Goal: Transaction & Acquisition: Subscribe to service/newsletter

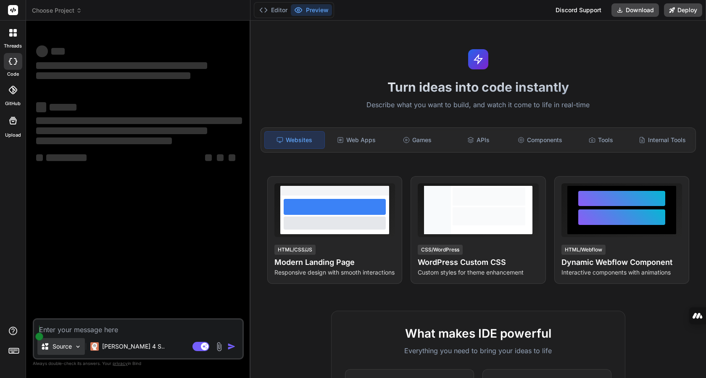
click at [80, 346] on img at bounding box center [77, 346] width 7 height 7
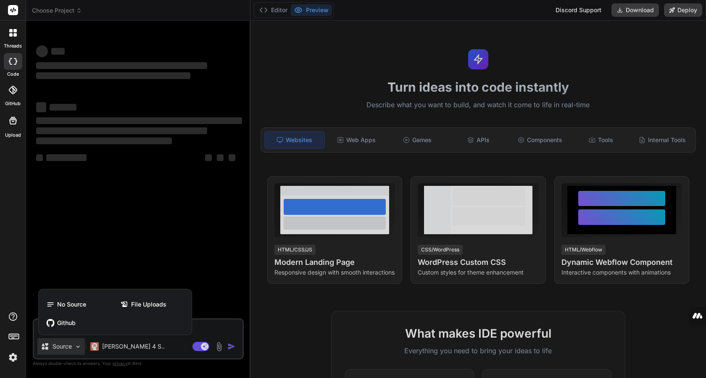
click at [219, 240] on div at bounding box center [353, 189] width 706 height 378
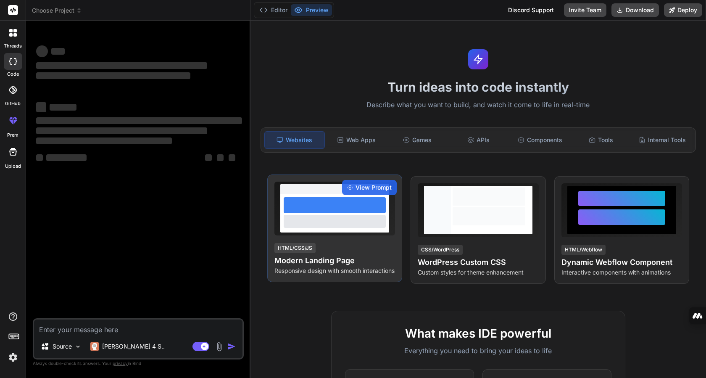
scroll to position [252, 0]
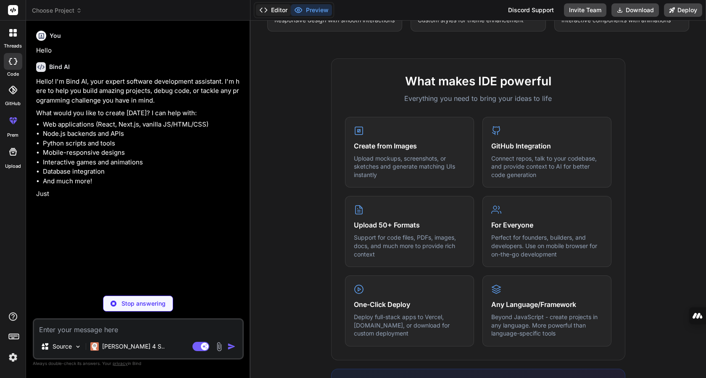
click at [274, 11] on button "Editor" at bounding box center [273, 10] width 35 height 12
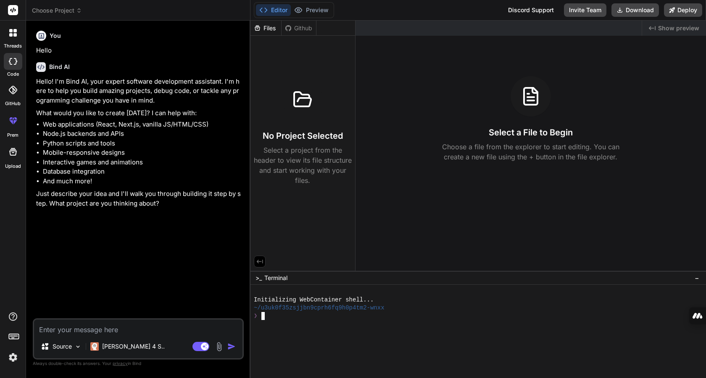
click at [295, 319] on div "❯" at bounding box center [474, 316] width 441 height 8
click at [304, 29] on div "Github" at bounding box center [299, 28] width 34 height 8
click at [297, 29] on div "Github" at bounding box center [299, 28] width 34 height 8
click at [264, 27] on div "Files" at bounding box center [266, 28] width 31 height 8
click at [294, 9] on icon at bounding box center [298, 10] width 8 height 8
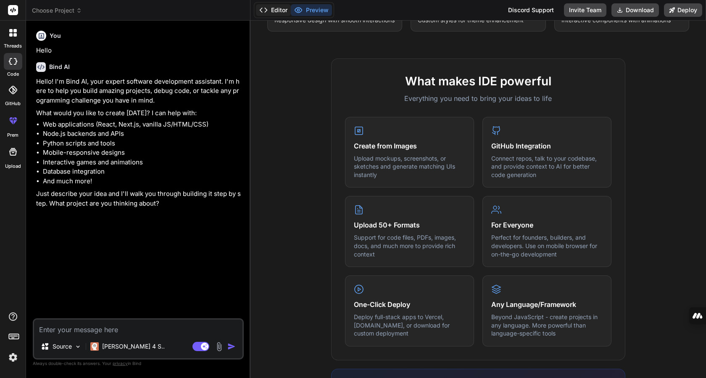
click at [273, 11] on button "Editor" at bounding box center [273, 10] width 35 height 12
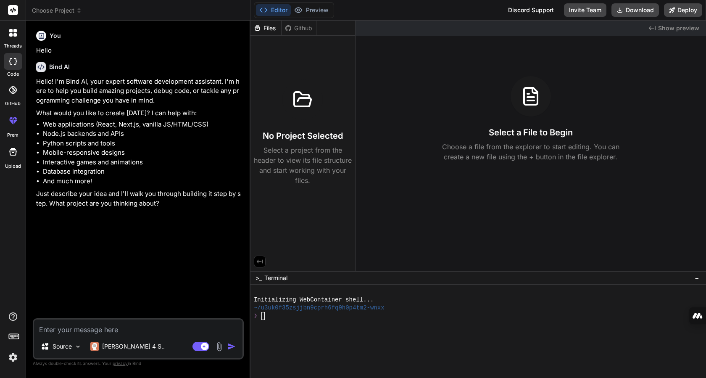
click at [219, 343] on img at bounding box center [219, 347] width 10 height 10
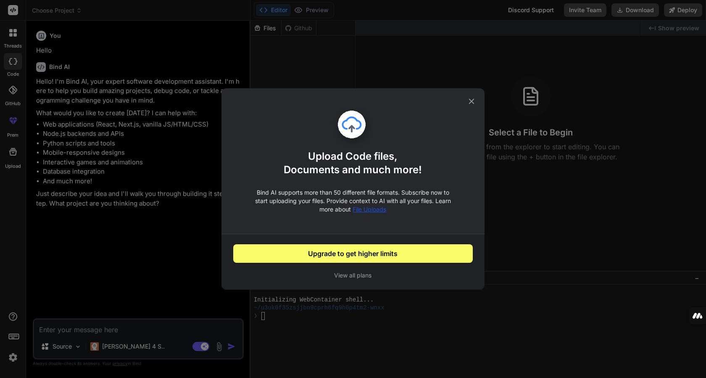
click at [333, 256] on button "Upgrade to get higher limits" at bounding box center [353, 253] width 240 height 18
type textarea "x"
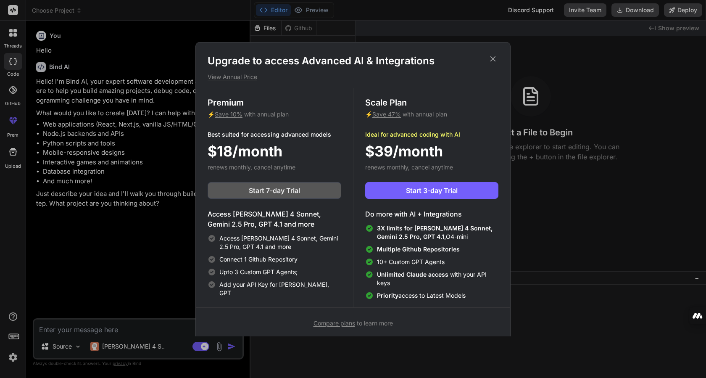
click at [256, 187] on span "Start 7-day Trial" at bounding box center [274, 190] width 51 height 10
click at [90, 220] on div "Upgrade to access Advanced AI & Integrations View Annual Price Premium ⚡ Save 1…" at bounding box center [353, 189] width 706 height 378
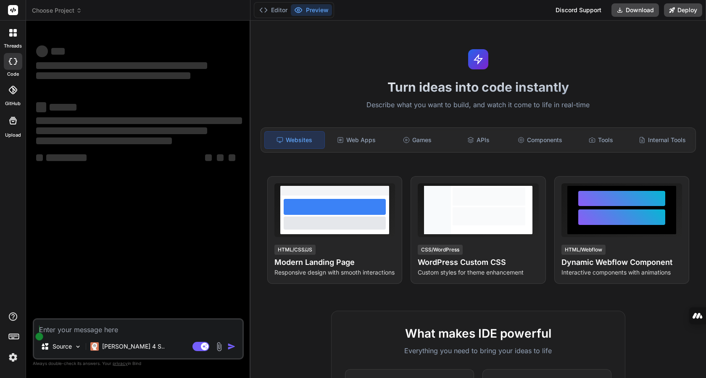
click at [217, 346] on img at bounding box center [219, 347] width 10 height 10
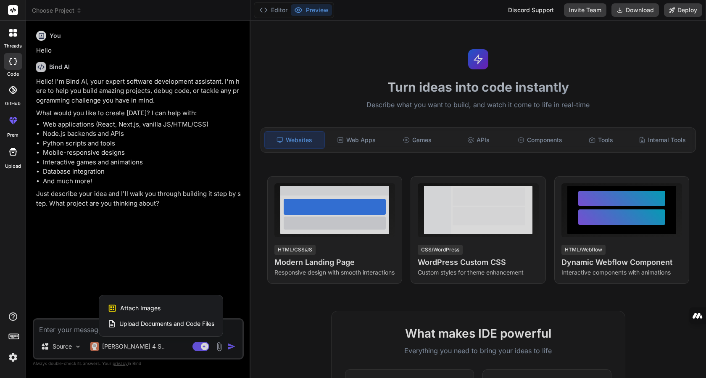
click at [144, 323] on span "Upload Documents and Code Files" at bounding box center [166, 323] width 95 height 8
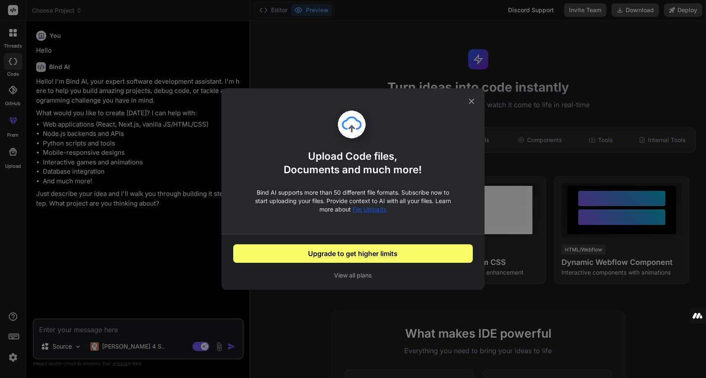
click at [322, 253] on button "Upgrade to get higher limits" at bounding box center [353, 253] width 240 height 18
type textarea "x"
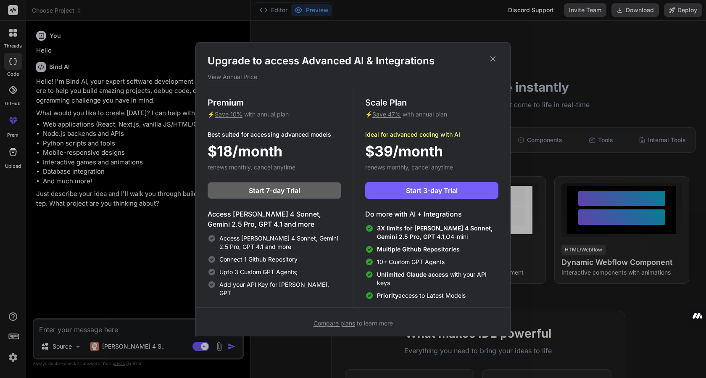
click at [99, 256] on div "Upgrade to access Advanced AI & Integrations View Annual Price Premium ⚡ Save 1…" at bounding box center [353, 189] width 706 height 378
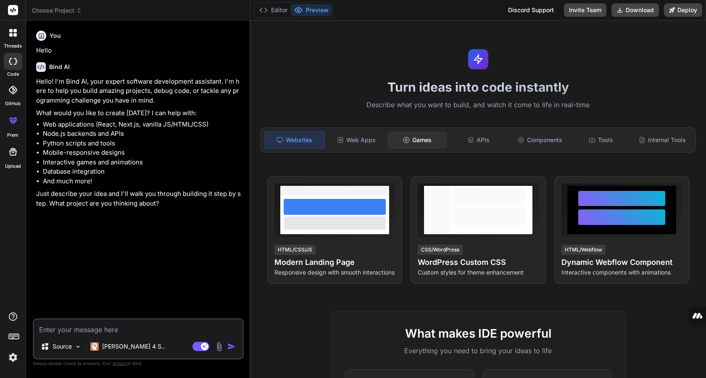
click at [418, 137] on div "Games" at bounding box center [418, 140] width 60 height 18
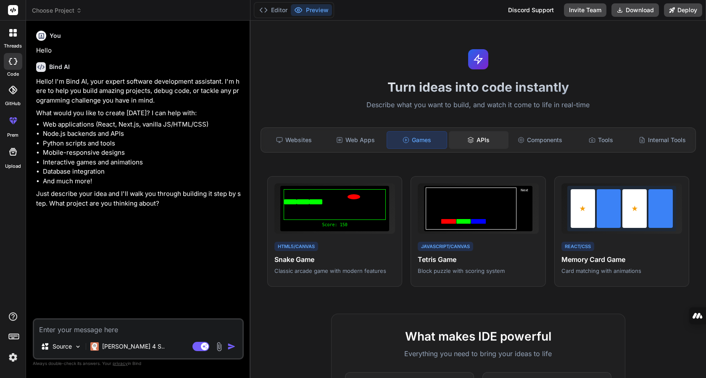
click at [472, 138] on div "APIs" at bounding box center [479, 140] width 60 height 18
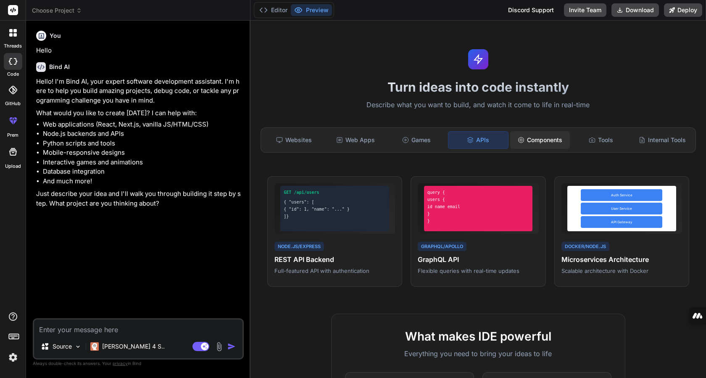
click at [548, 139] on div "Components" at bounding box center [540, 140] width 60 height 18
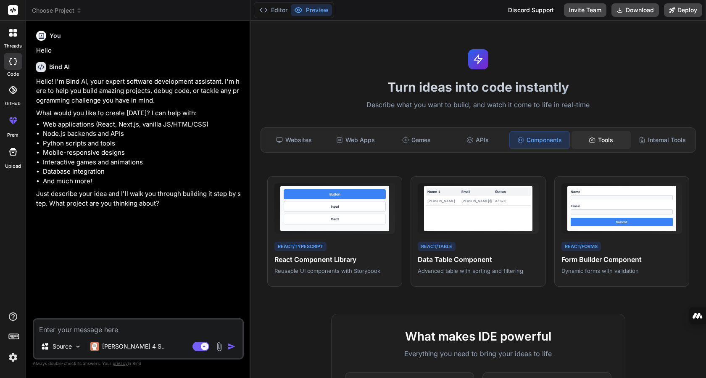
click at [603, 140] on div "Tools" at bounding box center [602, 140] width 60 height 18
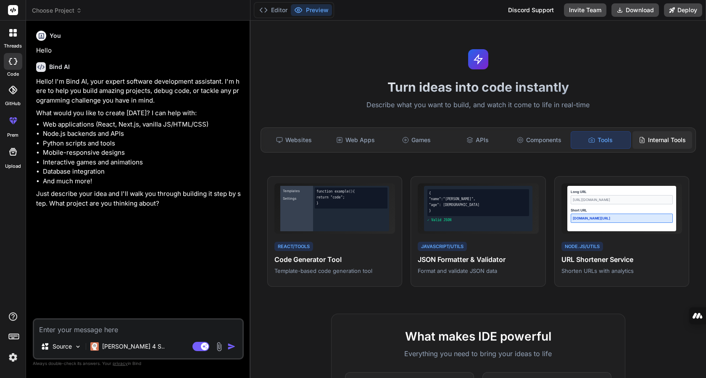
click at [650, 140] on div "Internal Tools" at bounding box center [663, 140] width 60 height 18
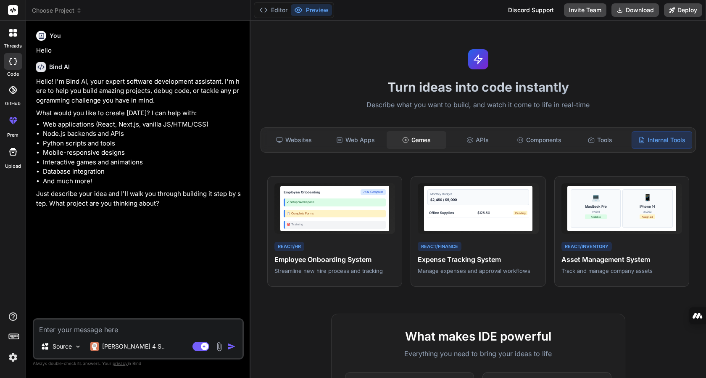
click at [413, 142] on div "Games" at bounding box center [417, 140] width 60 height 18
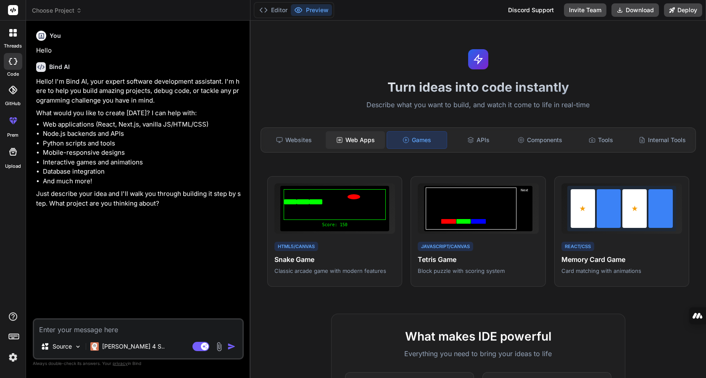
click at [354, 140] on div "Web Apps" at bounding box center [356, 140] width 60 height 18
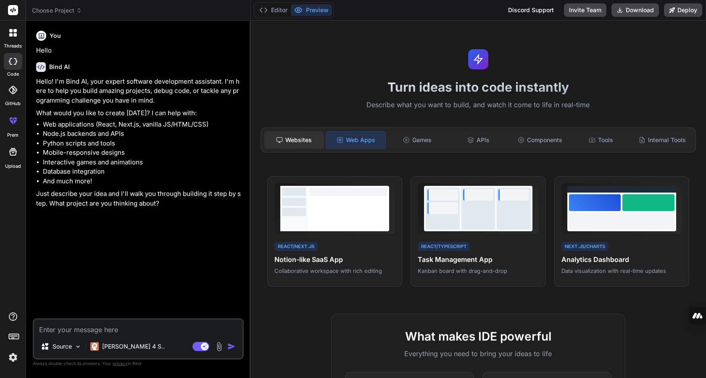
click at [290, 131] on div "Websites" at bounding box center [294, 140] width 60 height 18
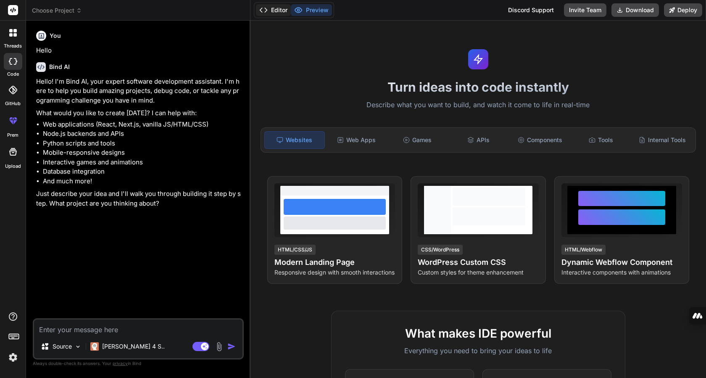
click at [268, 11] on button "Editor" at bounding box center [273, 10] width 35 height 12
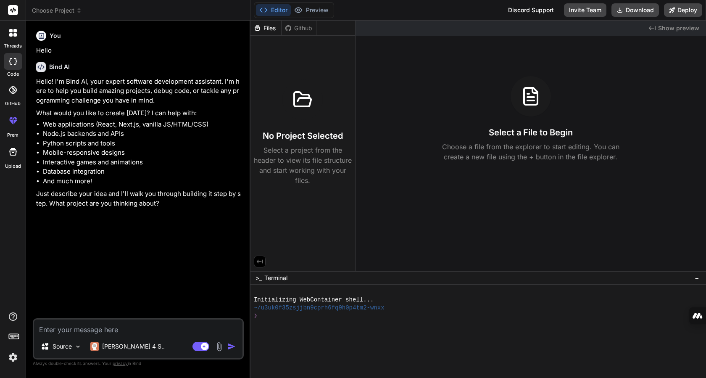
click at [534, 110] on div at bounding box center [531, 96] width 40 height 40
click at [531, 99] on icon at bounding box center [531, 96] width 20 height 20
click at [633, 6] on button "Download" at bounding box center [635, 9] width 47 height 13
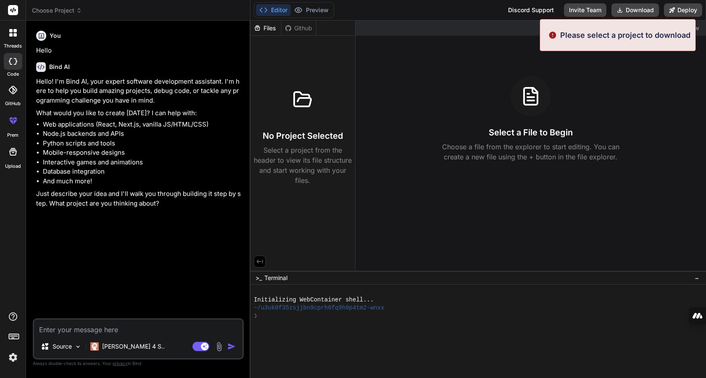
click at [590, 92] on div "Select a File to Begin Choose a file from the explorer to start editing. You ca…" at bounding box center [531, 119] width 351 height 86
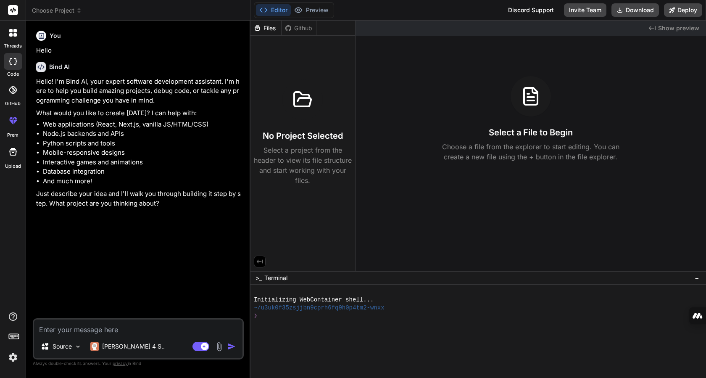
click at [428, 137] on div "Select a File to Begin Choose a file from the explorer to start editing. You ca…" at bounding box center [531, 119] width 351 height 86
click at [140, 335] on div "Source [PERSON_NAME] 4 S.. Agent Mode. When this toggle is activated, AI automa…" at bounding box center [138, 338] width 211 height 41
click at [135, 330] on textarea at bounding box center [138, 326] width 208 height 15
type textarea "I"
type textarea "x"
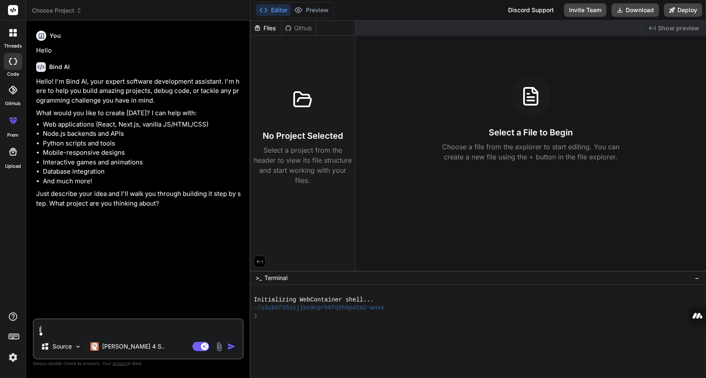
type textarea "I"
type textarea "x"
type textarea "I W"
type textarea "x"
type textarea "I [GEOGRAPHIC_DATA]"
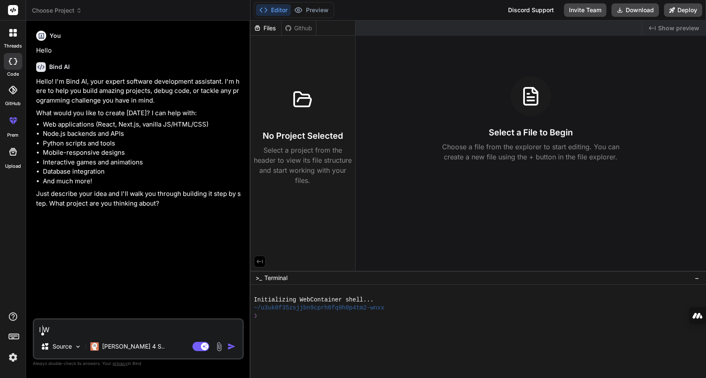
type textarea "x"
type textarea "I WAN"
type textarea "x"
type textarea "I WANT"
type textarea "x"
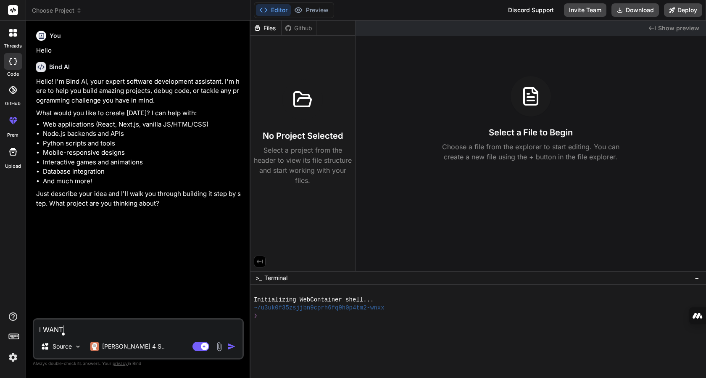
type textarea "I WANT"
type textarea "x"
type textarea "I WANT"
type textarea "x"
type textarea "I WAN"
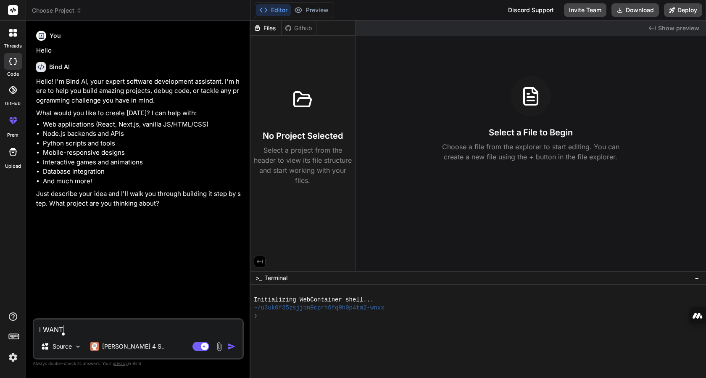
type textarea "x"
type textarea "I [GEOGRAPHIC_DATA]"
type textarea "x"
type textarea "I W"
type textarea "x"
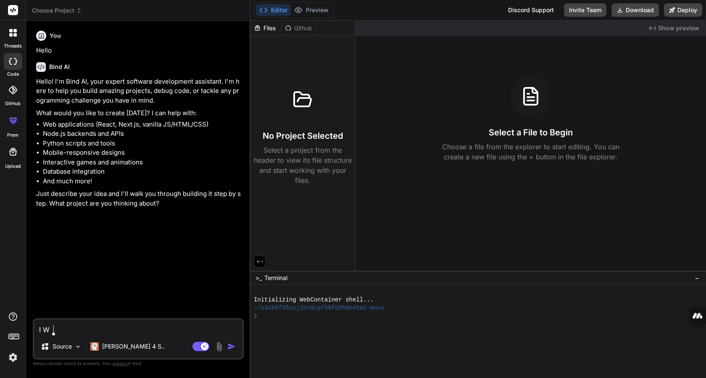
type textarea "I"
type textarea "x"
type textarea "I"
type textarea "x"
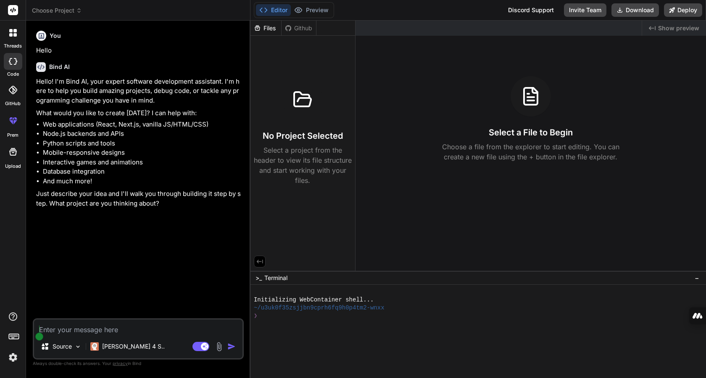
type textarea "i"
type textarea "x"
type textarea "i"
type textarea "x"
type textarea "i w"
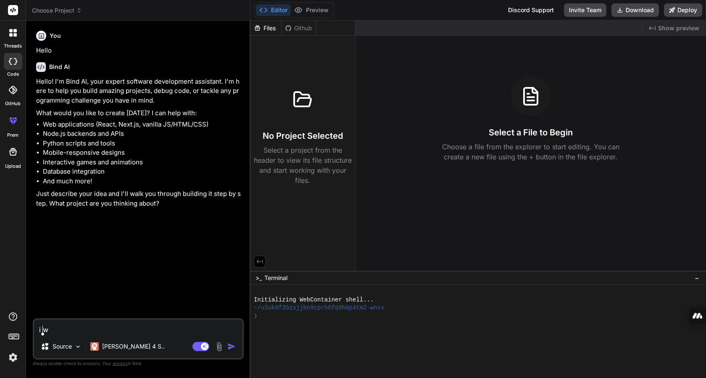
type textarea "x"
type textarea "i wa"
type textarea "x"
type textarea "i wan"
type textarea "x"
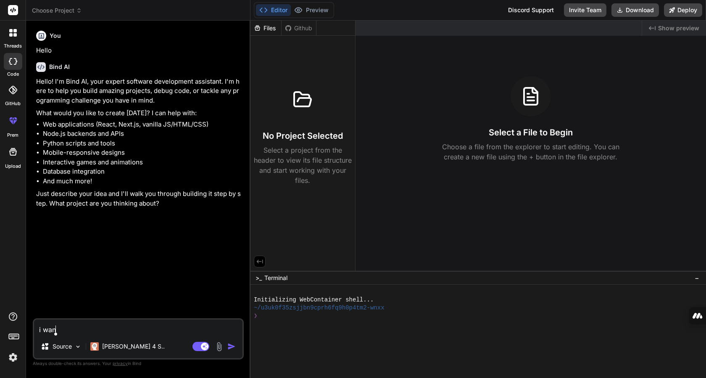
type textarea "i want"
type textarea "x"
type textarea "i want"
type textarea "x"
type textarea "i want y"
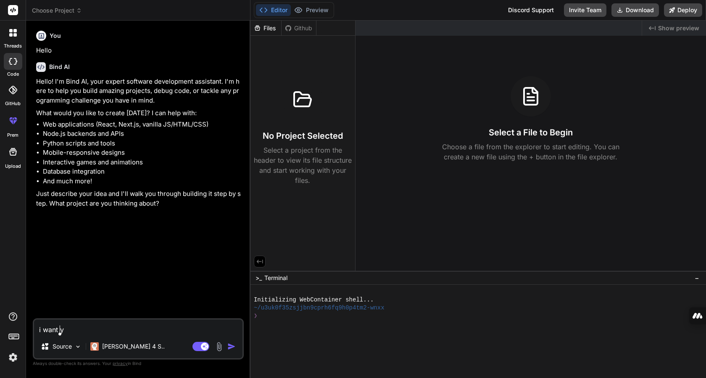
type textarea "x"
type textarea "i want [PERSON_NAME]"
type textarea "x"
type textarea "i want [PERSON_NAME]"
type textarea "x"
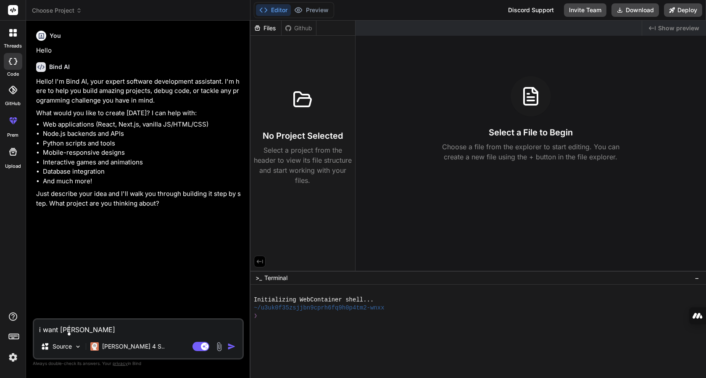
type textarea "i want [PERSON_NAME]"
type textarea "x"
type textarea "i want y"
type textarea "x"
type textarea "i want yo"
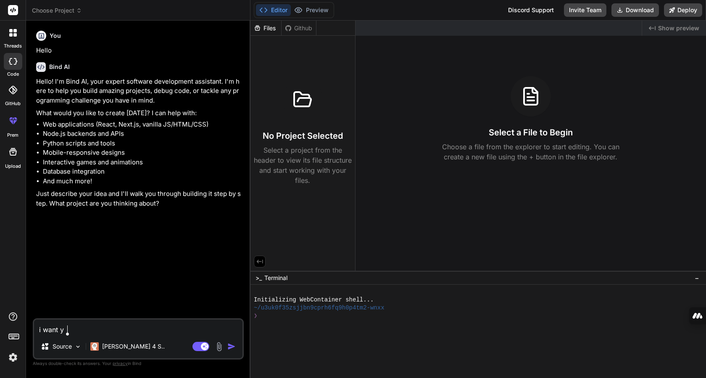
type textarea "x"
type textarea "i want you"
type textarea "x"
type textarea "i want you"
type textarea "x"
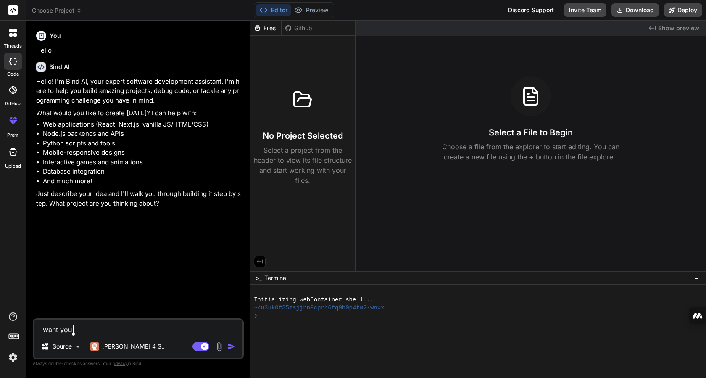
type textarea "i want you t"
type textarea "x"
type textarea "i want you to"
type textarea "x"
type textarea "i want you to"
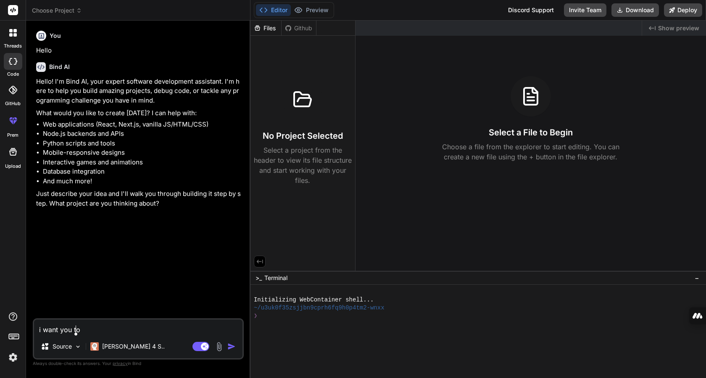
type textarea "x"
type textarea "i want you to c"
type textarea "x"
type textarea "i want you to cr"
type textarea "x"
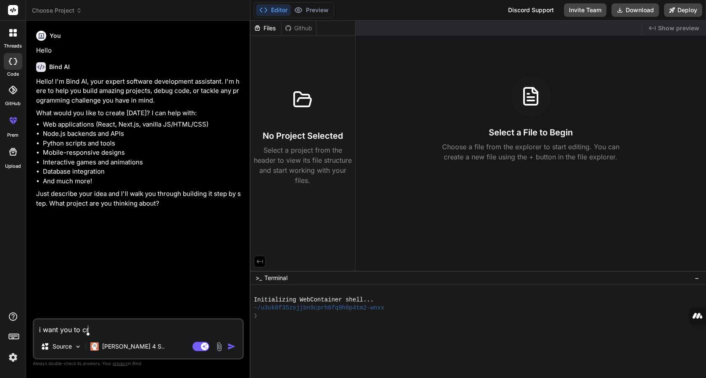
type textarea "i want you to cre"
type textarea "x"
type textarea "i want you to crea"
type textarea "x"
type textarea "i want you to creat"
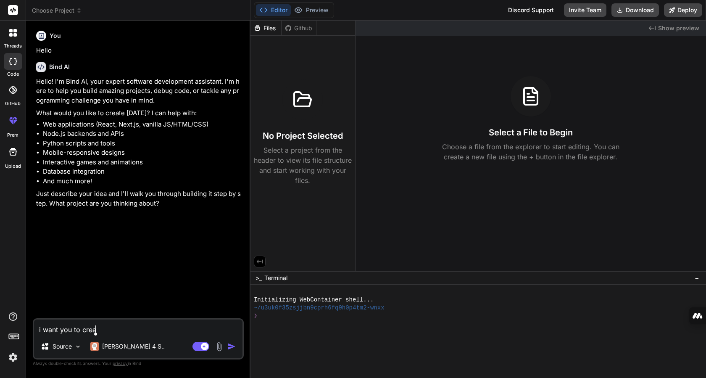
type textarea "x"
type textarea "i want you to create"
type textarea "x"
type textarea "i want you to create"
type textarea "x"
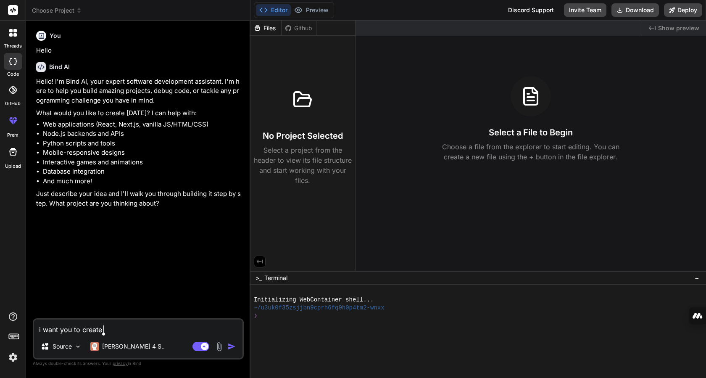
type textarea "i want you to create a"
type textarea "x"
type textarea "i want you to create a"
type textarea "x"
type textarea "i want you to create a ."
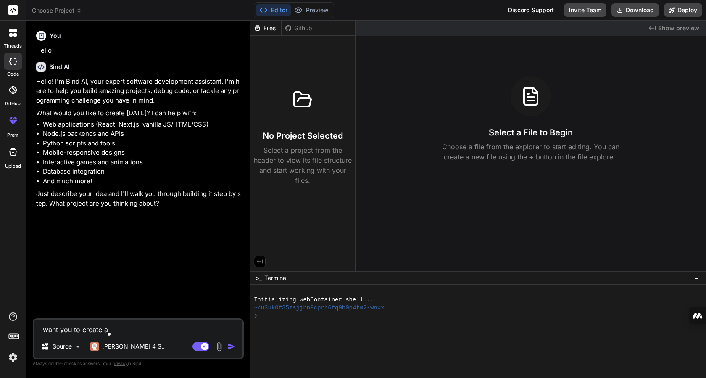
type textarea "x"
type textarea "i want you to create a .m"
type textarea "x"
type textarea "i want you to create a .md"
type textarea "x"
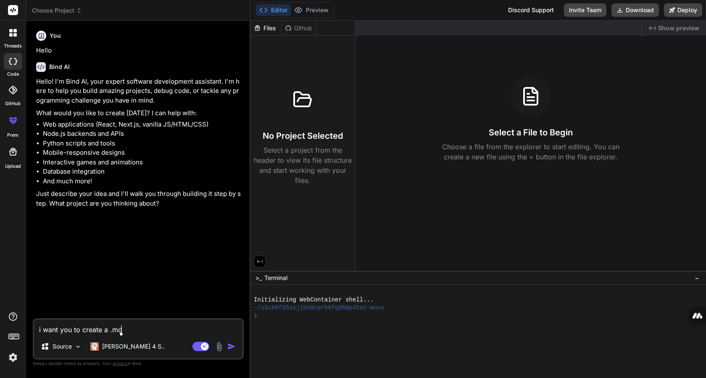
type textarea "i want you to create a .md"
type textarea "x"
type textarea "i want you to create a .md f"
type textarea "x"
type textarea "i want you to create a .md fi"
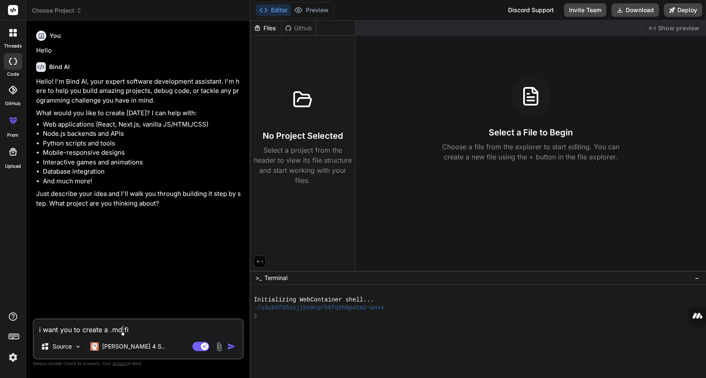
type textarea "x"
type textarea "i want you to create a .md fil"
type textarea "x"
type textarea "i want you to create a .md file"
type textarea "x"
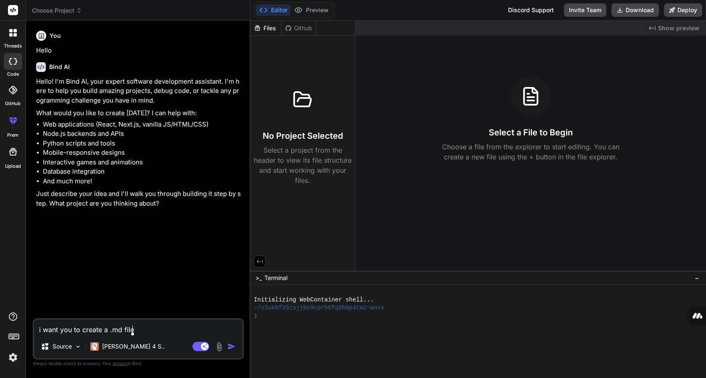
type textarea "i want you to create a .md file"
type textarea "x"
type textarea "i want you to create a .md file c"
type textarea "x"
type textarea "i want you to create a .md file co"
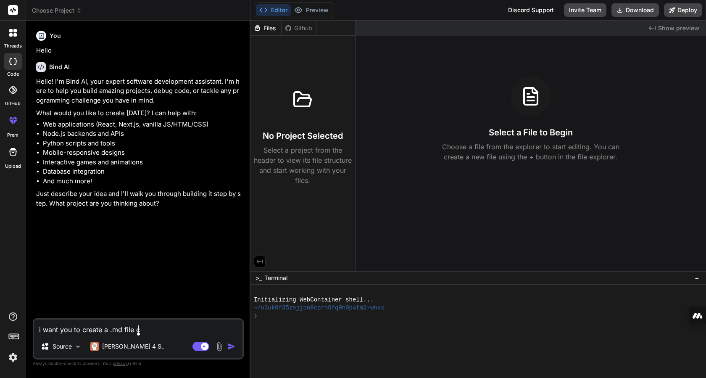
type textarea "x"
type textarea "i want you to create a .md file con"
type textarea "x"
type textarea "i want you to create a .md file conc"
type textarea "x"
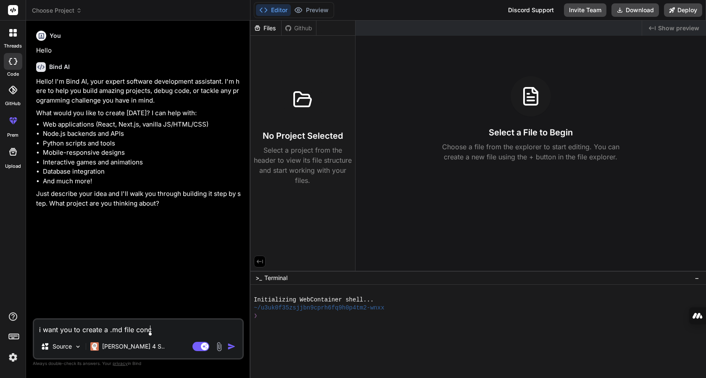
type textarea "i want you to create a .md file conce"
type textarea "x"
type textarea "i want you to create a .md file concer"
type textarea "x"
type textarea "i want you to create a .md file concern"
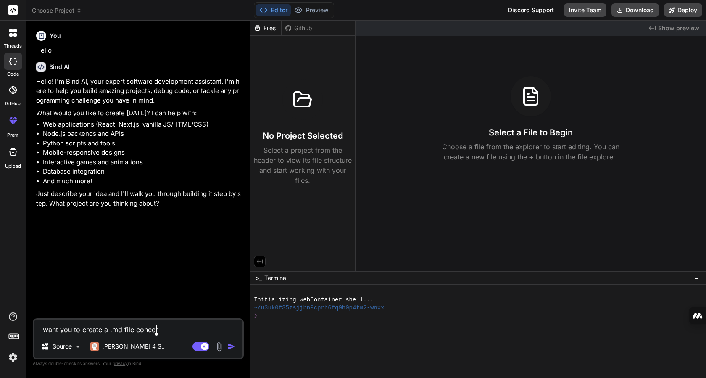
type textarea "x"
type textarea "i want you to create a .md file concerni"
type textarea "x"
type textarea "i want you to create a .md file concernin"
type textarea "x"
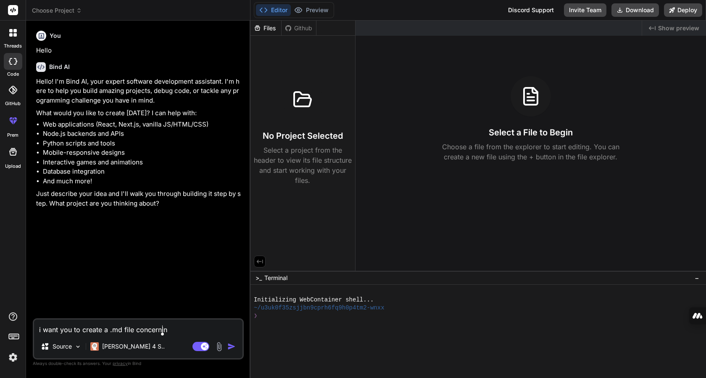
type textarea "i want you to create a .md file concerning"
type textarea "x"
type textarea "i want you to create a .md file concerning"
type textarea "x"
type textarea "i want you to create a .md file concerning t"
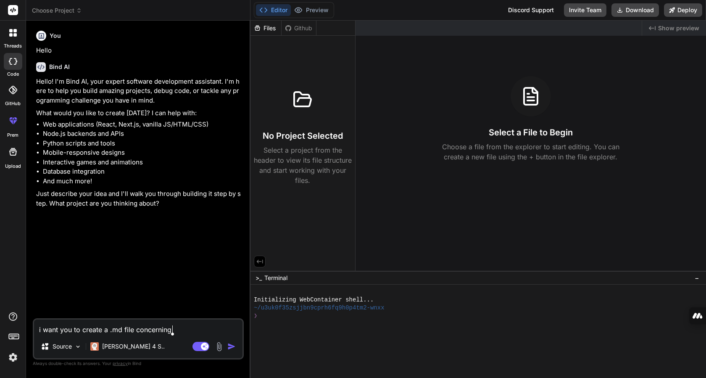
type textarea "x"
type textarea "i want you to create a .md file concerning th"
type textarea "x"
type textarea "i want you to create a .md file concerning t"
type textarea "x"
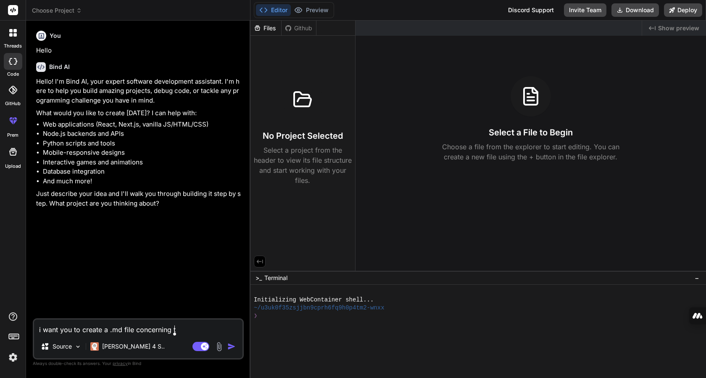
type textarea "i want you to create a .md file concerning"
type textarea "x"
type textarea "i want you to create a .md file concerning t"
type textarea "x"
type textarea "i want you to create a .md file concerning th"
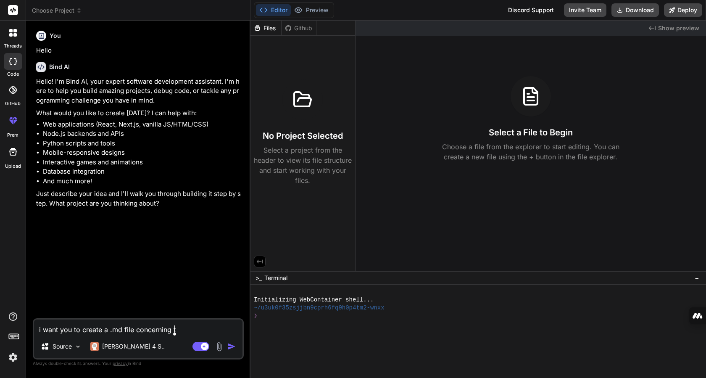
type textarea "x"
type textarea "i want you to create a .md file concerning the"
type textarea "x"
type textarea "i want you to create a .md file concerning the"
type textarea "x"
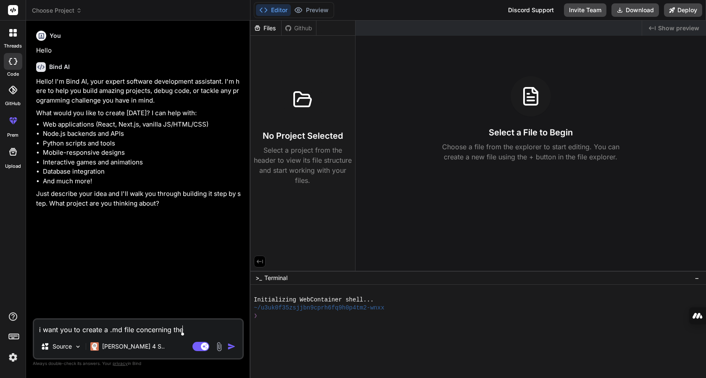
type textarea "i want you to create a .md file concerning the a"
type textarea "x"
type textarea "i want you to create a .md file concerning the ar"
type textarea "x"
type textarea "i want you to create a .md file concerning the art"
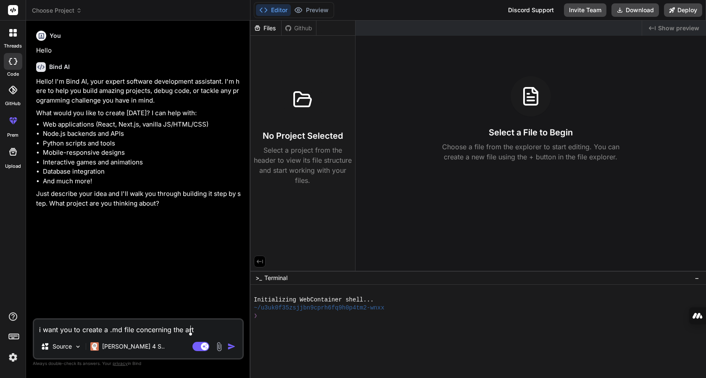
type textarea "x"
type textarea "i want you to create a .md file concerning the artc"
type textarea "x"
type textarea "i want you to create a .md file concerning the artch"
type textarea "x"
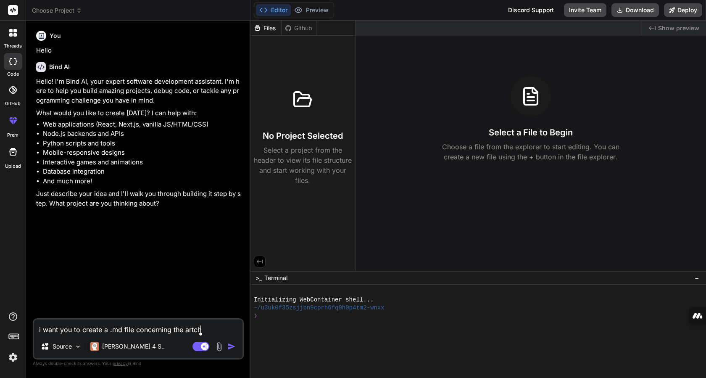
type textarea "i want you to create a .md file concerning the artcht"
type textarea "x"
type textarea "i want you to create a .md file concerning the artchte"
type textarea "x"
type textarea "i want you to create a .md file concerning the artchtec"
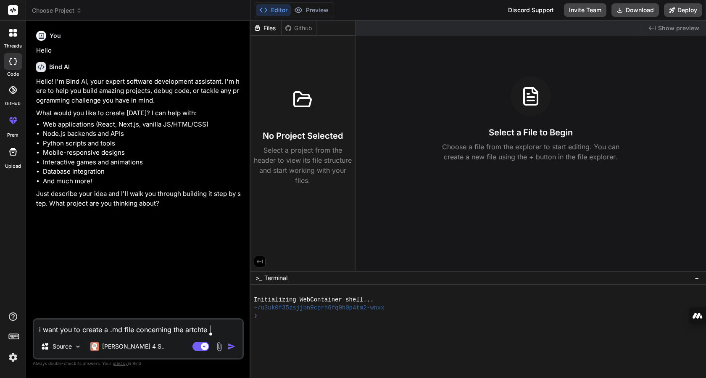
type textarea "x"
type textarea "i want you to create a .md file concerning the artchtect"
type textarea "x"
type textarea "i want you to create a .md file concerning the artchtecture of school manystem"
type textarea "x"
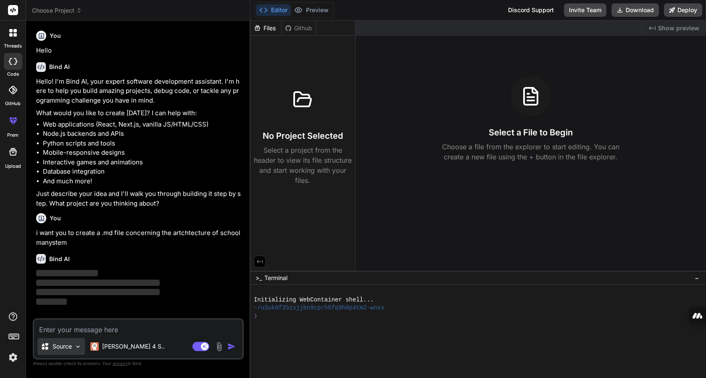
click at [79, 344] on img at bounding box center [77, 346] width 7 height 7
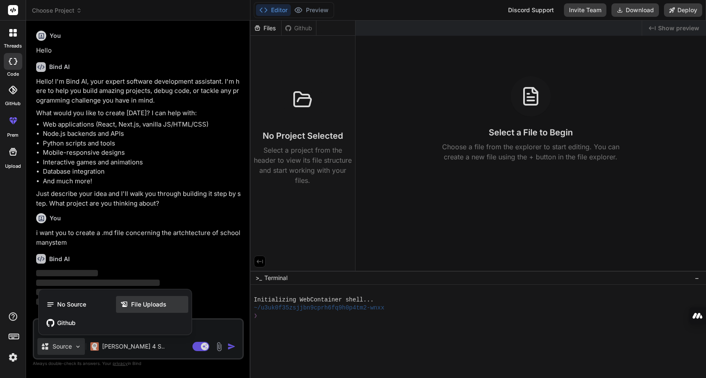
click at [147, 302] on span "File Uploads" at bounding box center [148, 304] width 35 height 8
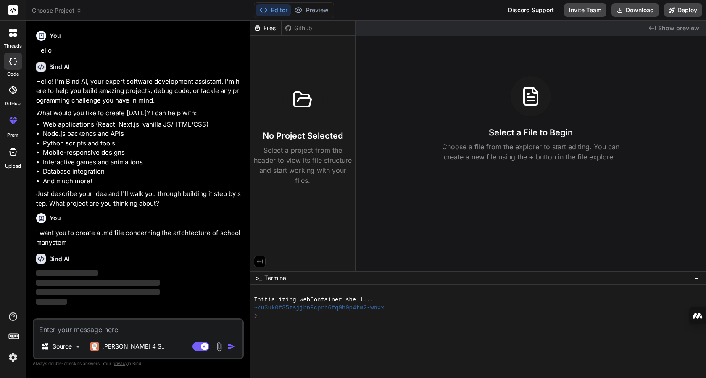
click at [219, 344] on img at bounding box center [219, 347] width 10 height 10
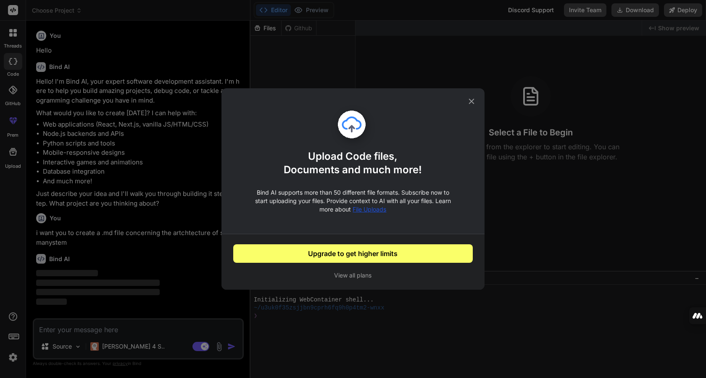
click at [470, 99] on icon at bounding box center [471, 101] width 5 height 5
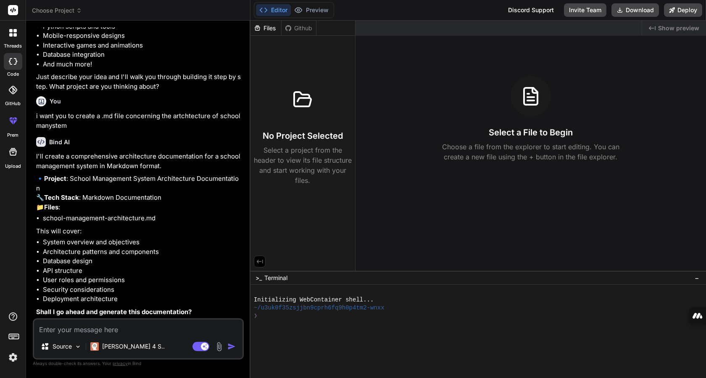
scroll to position [127, 0]
type textarea "x"
click at [101, 330] on textarea at bounding box center [138, 326] width 208 height 15
type textarea "y"
type textarea "x"
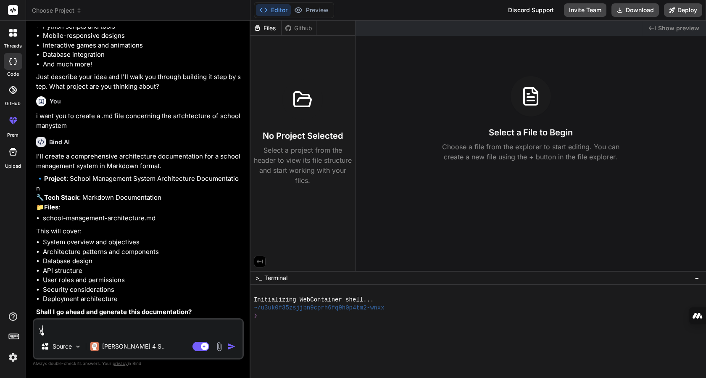
type textarea "ye"
type textarea "x"
type textarea "yes"
type textarea "x"
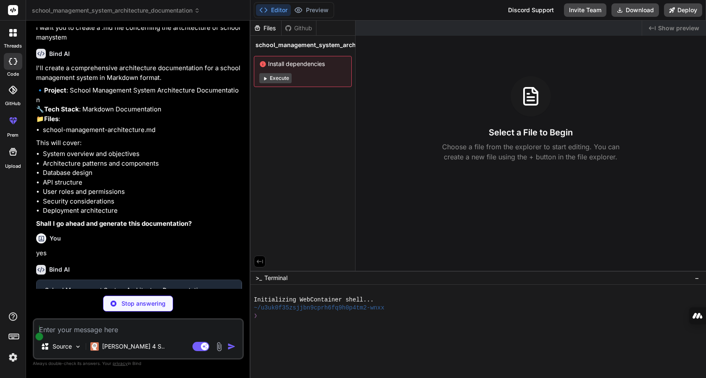
scroll to position [214, 0]
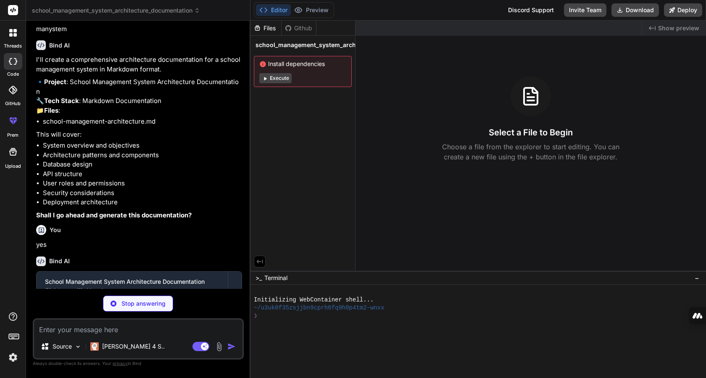
click at [277, 79] on button "Execute" at bounding box center [275, 78] width 32 height 10
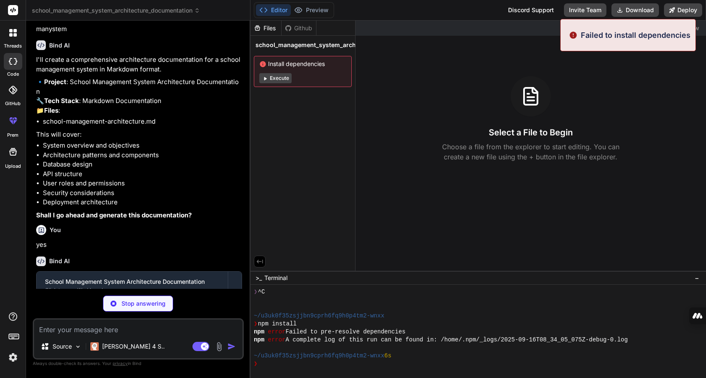
scroll to position [24, 0]
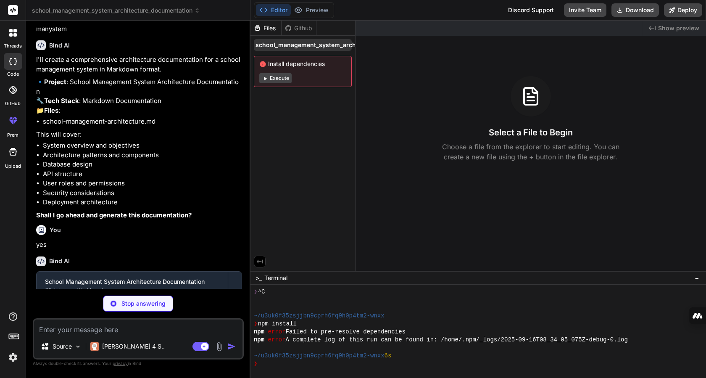
click at [297, 45] on span "school_management_system_architecture_documentation" at bounding box center [341, 45] width 170 height 8
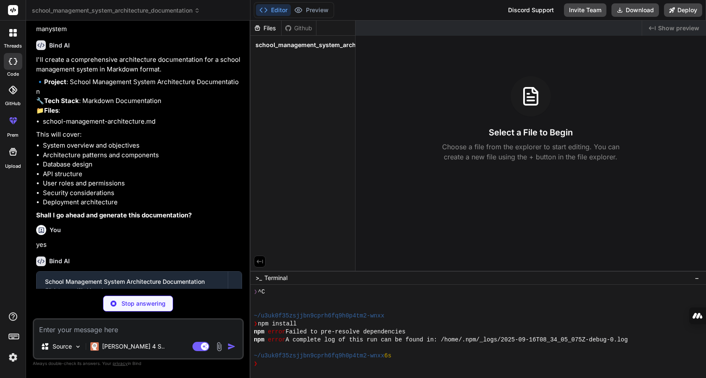
click at [297, 45] on span "school_management_system_architecture_documentation" at bounding box center [341, 45] width 170 height 8
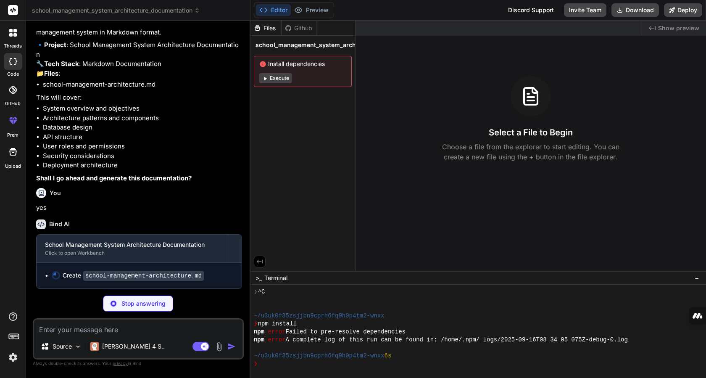
click at [197, 224] on div "Bind AI" at bounding box center [139, 224] width 206 height 10
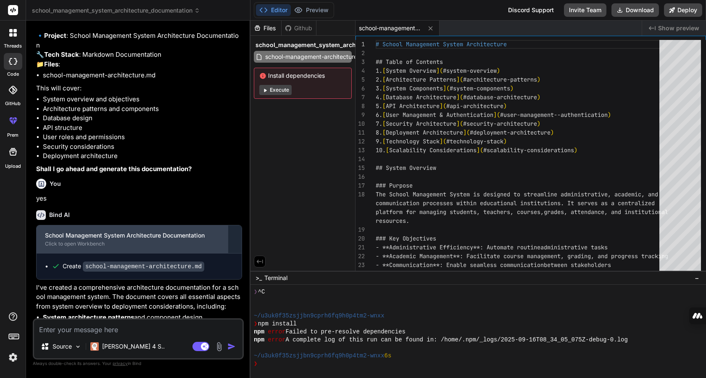
type textarea "x"
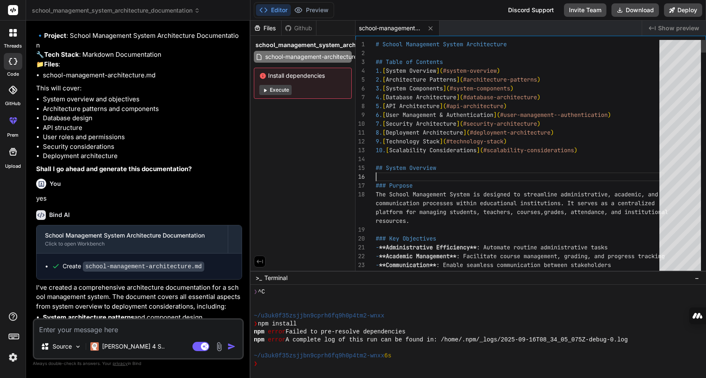
scroll to position [0, 0]
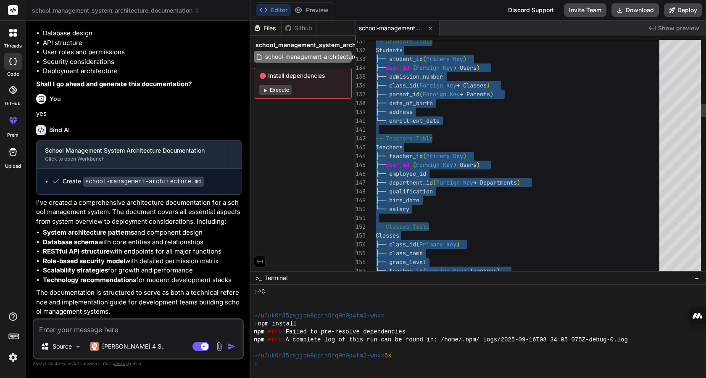
type textarea "- Printable formats - Responsive design for various devices"
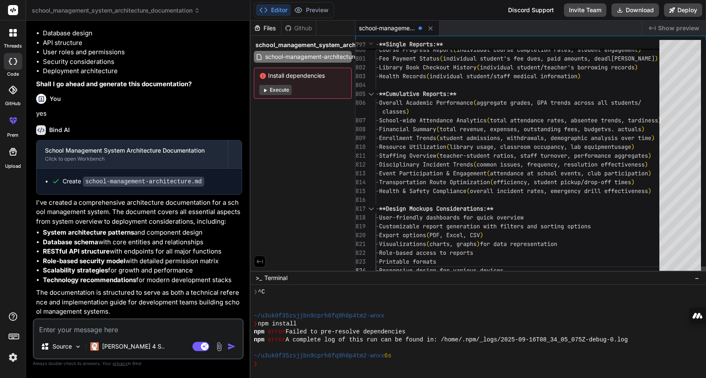
type textarea "x"
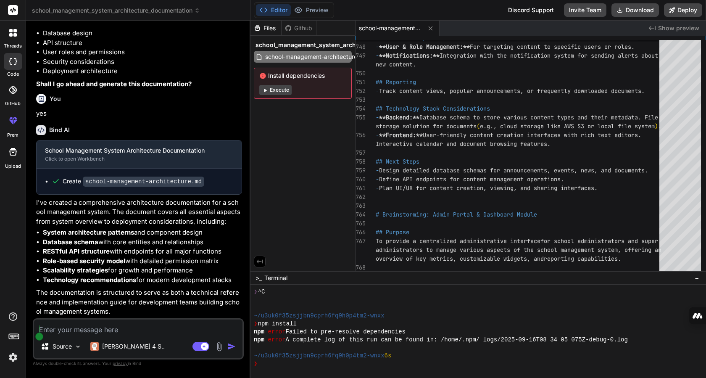
click at [123, 325] on textarea at bounding box center [138, 326] width 208 height 15
type textarea "n"
type textarea "x"
type textarea "no"
type textarea "x"
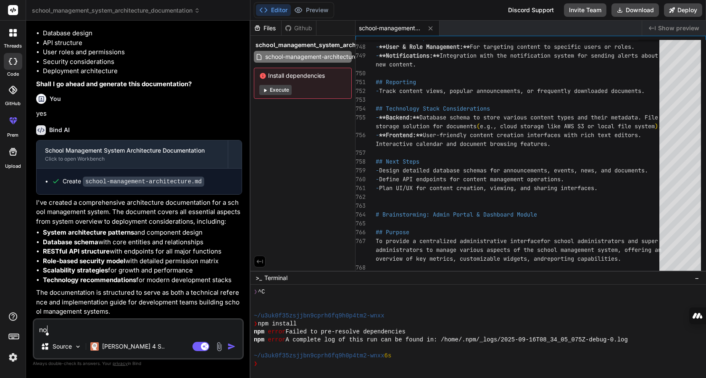
type textarea "now"
type textarea "x"
type textarea "now"
type textarea "x"
type textarea "now i"
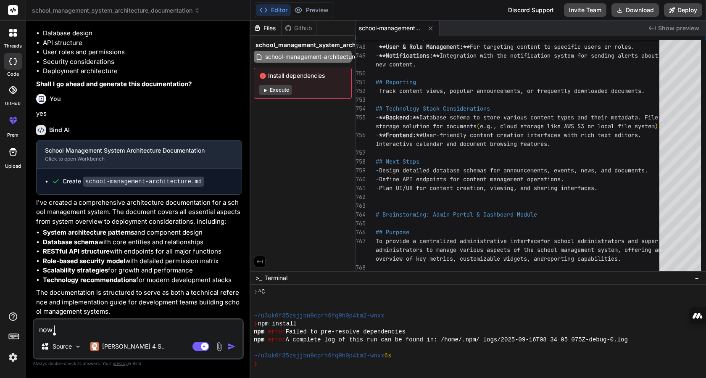
type textarea "x"
type textarea "now i"
type textarea "x"
type textarea "now i h"
type textarea "x"
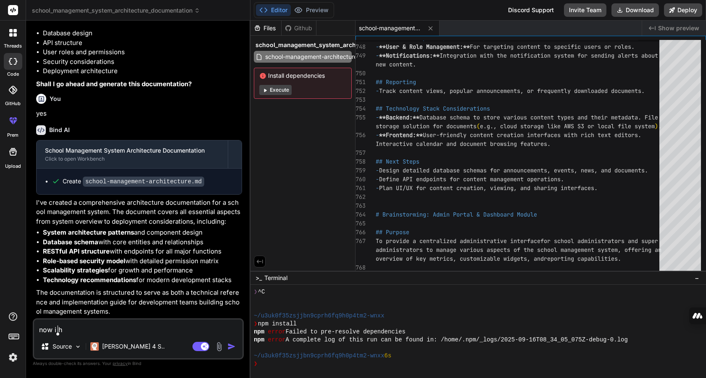
type textarea "now i ha"
type textarea "x"
type textarea "now i hav"
type textarea "x"
type textarea "now i have"
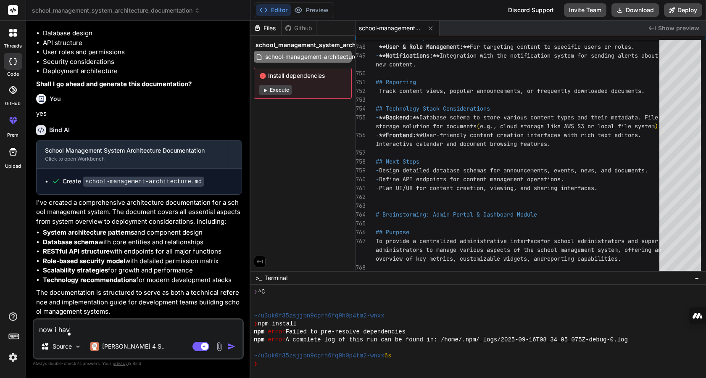
type textarea "x"
type textarea "now i have"
type textarea "x"
type textarea "now i have u"
type textarea "x"
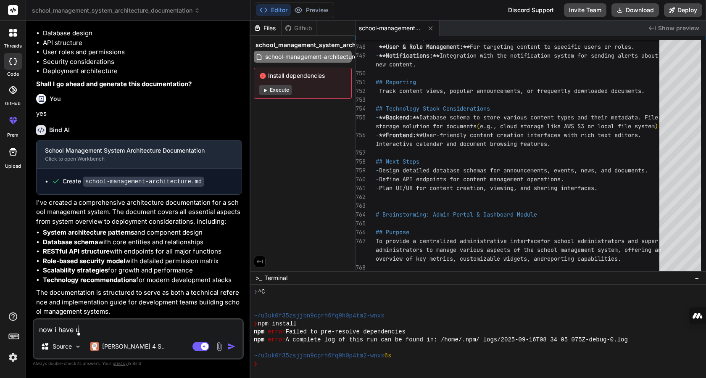
type textarea "now i have up"
type textarea "x"
type textarea "now i have upd"
type textarea "x"
type textarea "now i have upda"
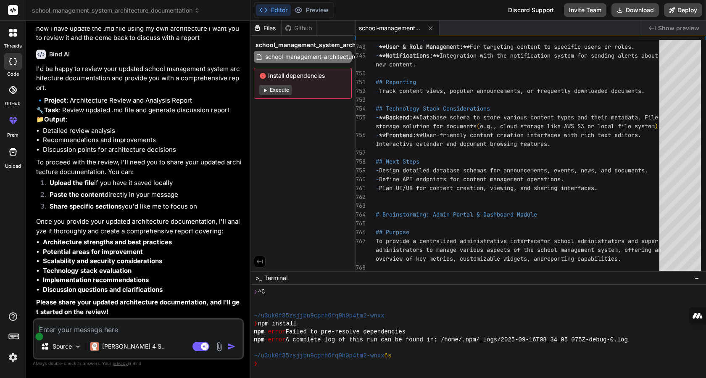
scroll to position [686, 0]
drag, startPoint x: 293, startPoint y: 58, endPoint x: 264, endPoint y: 169, distance: 114.5
click at [264, 169] on div "Files Github school_management_system_architecture_documentation school-managem…" at bounding box center [303, 146] width 105 height 250
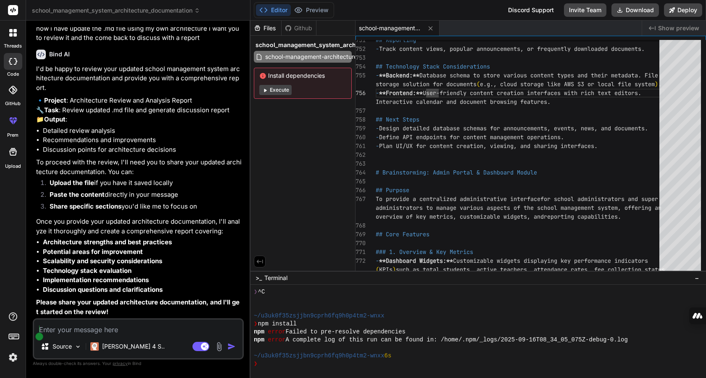
click at [130, 334] on textarea at bounding box center [138, 326] width 208 height 15
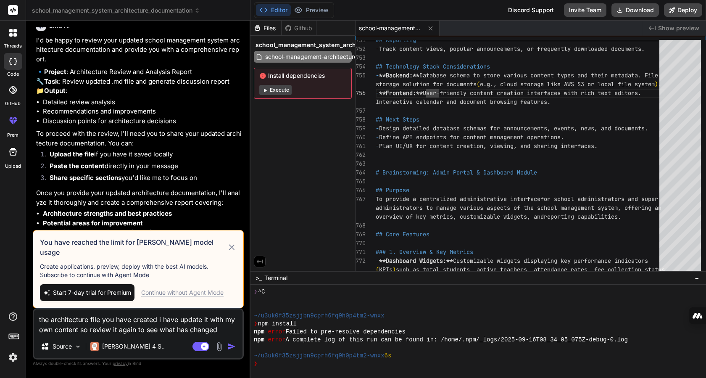
click at [107, 292] on span "Start 7-day trial for Premium" at bounding box center [92, 292] width 78 height 8
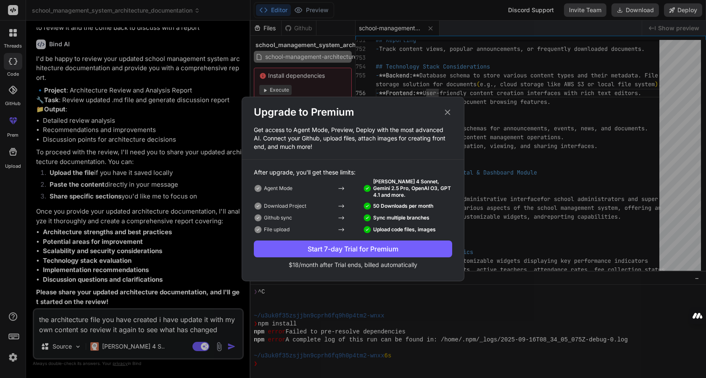
click at [360, 254] on button "Start 7-day Trial for Premium" at bounding box center [353, 248] width 198 height 17
